Goal: Find specific page/section: Find specific page/section

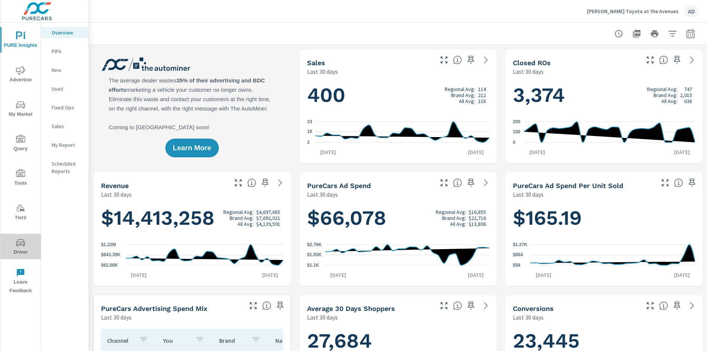
click at [18, 249] on span "Driver" at bounding box center [21, 247] width 36 height 18
